Goal: Find specific page/section: Find specific page/section

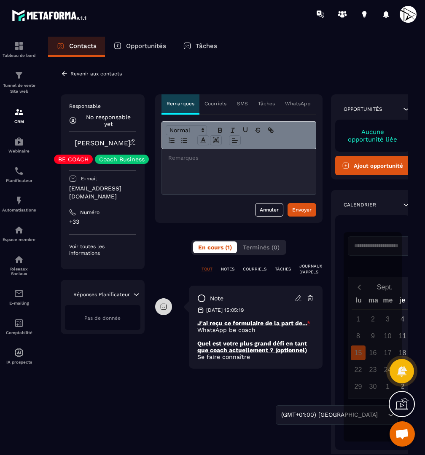
click at [61, 70] on icon at bounding box center [65, 74] width 8 height 8
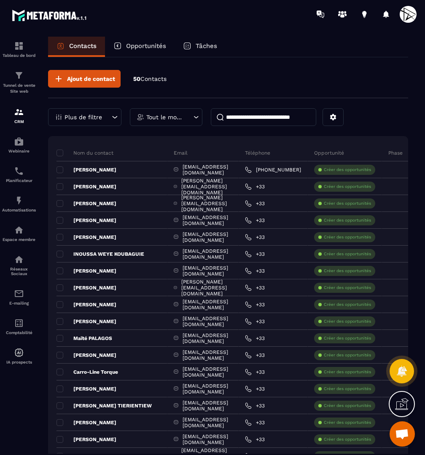
click at [112, 121] on div "Plus de filtre" at bounding box center [84, 117] width 73 height 18
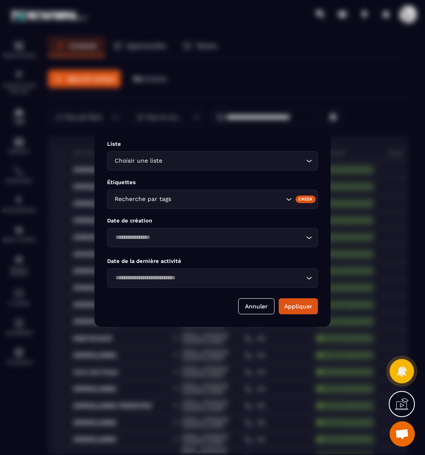
click at [152, 163] on div "Choisir une liste" at bounding box center [208, 160] width 193 height 9
click at [169, 151] on div "Liste Choisir une liste Loading..." at bounding box center [212, 156] width 211 height 30
click at [159, 158] on div "Choisir une liste" at bounding box center [208, 160] width 193 height 9
click at [175, 141] on p "Liste" at bounding box center [212, 144] width 211 height 6
click at [146, 197] on div "Recherche par tags" at bounding box center [198, 199] width 173 height 9
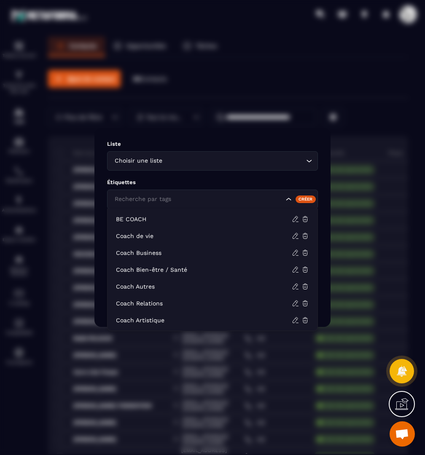
click at [148, 196] on input "Search for option" at bounding box center [198, 199] width 171 height 9
click at [161, 187] on div "Étiquettes Recherche par tags Créer" at bounding box center [212, 194] width 211 height 30
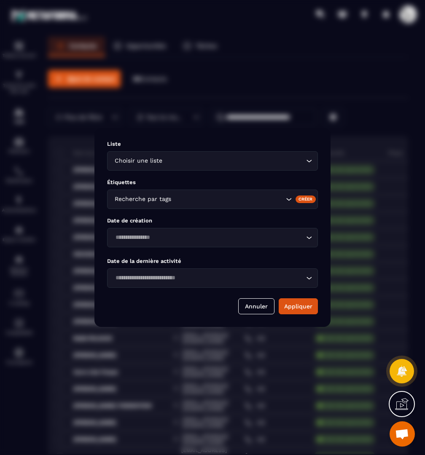
click at [140, 261] on p "Date de la dernière activité" at bounding box center [212, 261] width 211 height 6
click at [164, 301] on div "Annuler Appliquer" at bounding box center [212, 306] width 211 height 16
click at [177, 282] on input "Search for option" at bounding box center [208, 278] width 191 height 9
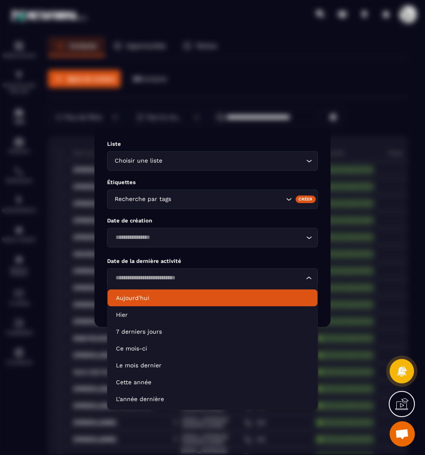
click at [147, 296] on p "Aujourd'hui" at bounding box center [212, 298] width 193 height 8
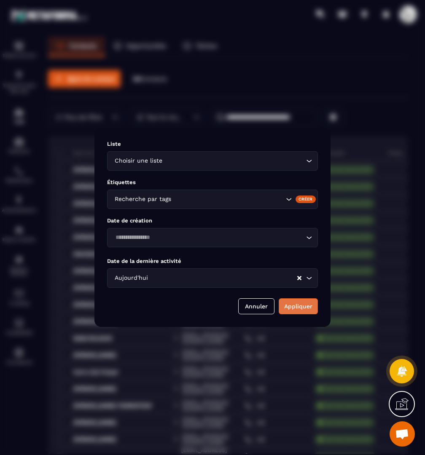
click at [317, 301] on button "Appliquer" at bounding box center [298, 306] width 39 height 16
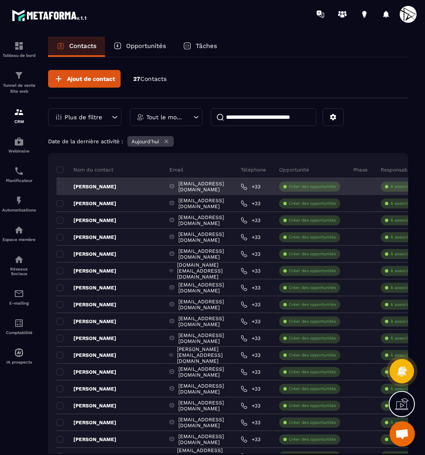
click at [112, 189] on p "[PERSON_NAME]" at bounding box center [86, 186] width 60 height 7
